Goal: Task Accomplishment & Management: Use online tool/utility

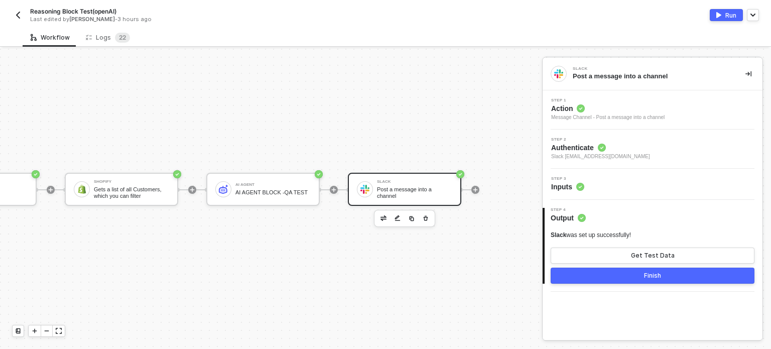
scroll to position [26, 0]
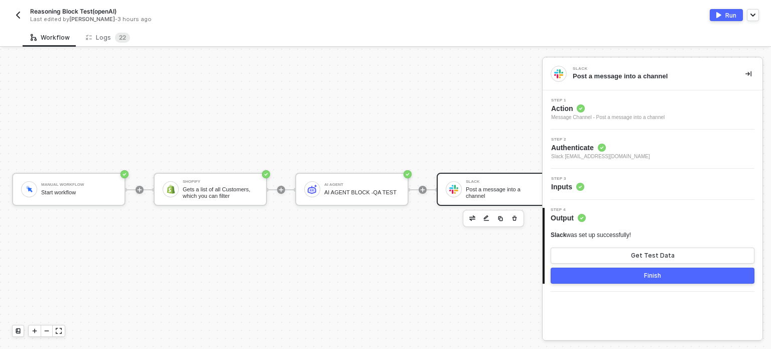
click at [23, 15] on button "button" at bounding box center [18, 15] width 12 height 12
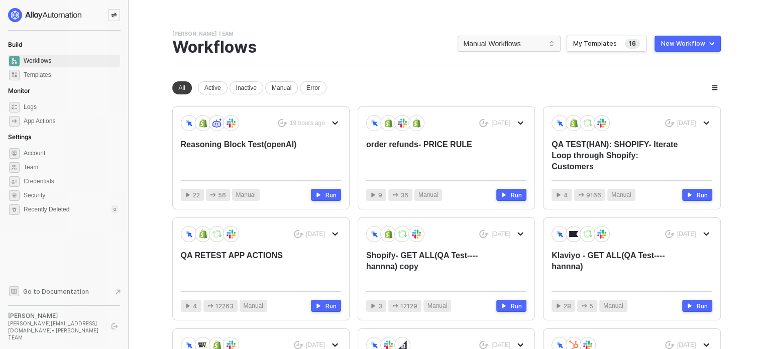
click at [115, 16] on icon "icon-swap" at bounding box center [114, 15] width 6 height 5
